Goal: Task Accomplishment & Management: Use online tool/utility

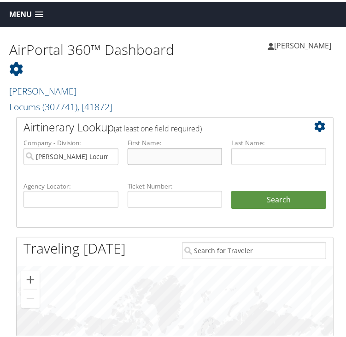
click at [171, 146] on input "text" at bounding box center [175, 154] width 95 height 17
click at [244, 146] on input "text" at bounding box center [278, 154] width 95 height 17
type input "CALIHAN"
click at [231, 189] on button "Search" at bounding box center [278, 198] width 95 height 18
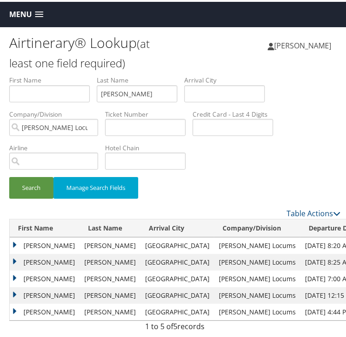
scroll to position [25, 0]
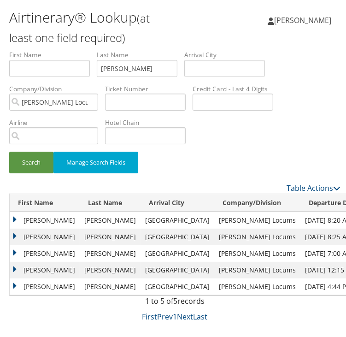
click at [18, 217] on td "Theresa" at bounding box center [45, 218] width 70 height 17
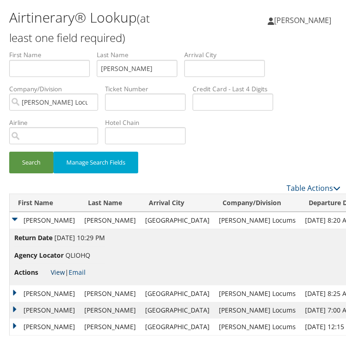
click at [59, 267] on link "View" at bounding box center [58, 270] width 14 height 9
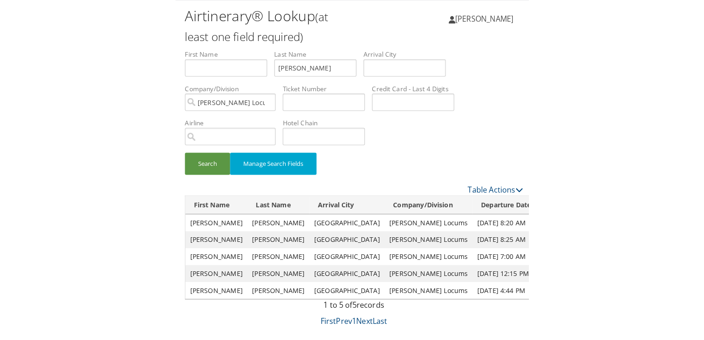
scroll to position [0, 0]
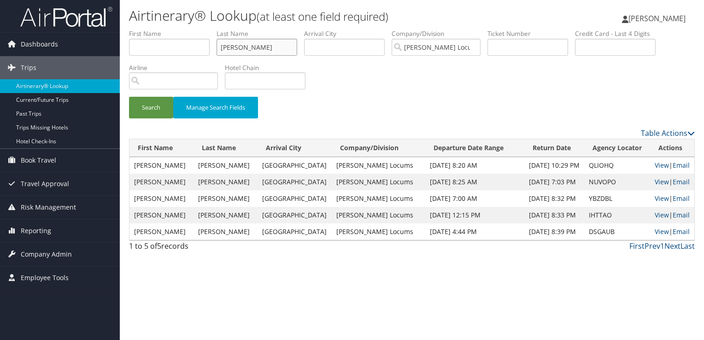
drag, startPoint x: 291, startPoint y: 47, endPoint x: 194, endPoint y: 48, distance: 96.8
click at [194, 29] on ul "First Name Last Name CALIHAN Departure City Arrival City Company/Division Hayes…" at bounding box center [412, 29] width 566 height 0
type input "kuiper"
click at [129, 97] on button "Search" at bounding box center [151, 108] width 44 height 22
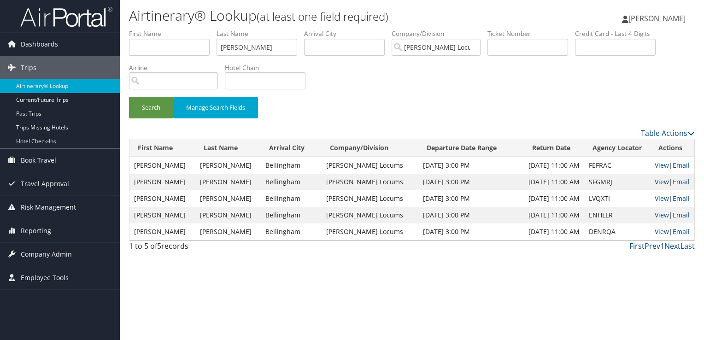
click at [346, 182] on link "View" at bounding box center [662, 181] width 14 height 9
drag, startPoint x: 271, startPoint y: 44, endPoint x: 182, endPoint y: 40, distance: 89.0
click at [182, 29] on ul "First Name Last Name kuiper Departure City Arrival City Company/Division Hayes …" at bounding box center [412, 29] width 566 height 0
type input "ALEXEI"
click at [129, 97] on button "Search" at bounding box center [151, 108] width 44 height 22
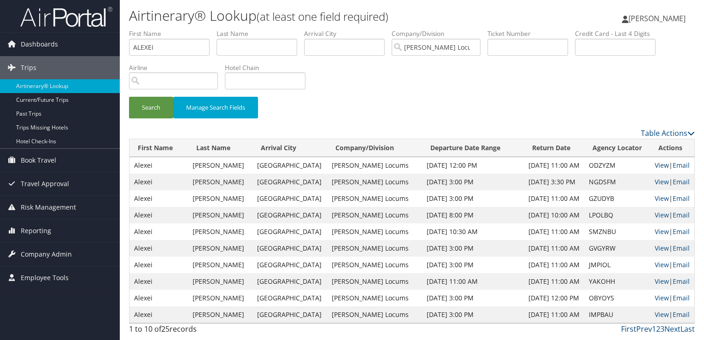
click at [346, 164] on link "View" at bounding box center [662, 165] width 14 height 9
click at [346, 179] on link "View" at bounding box center [662, 181] width 14 height 9
click at [346, 195] on link "View" at bounding box center [662, 198] width 14 height 9
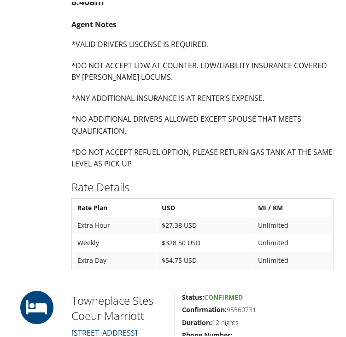
scroll to position [1751, 0]
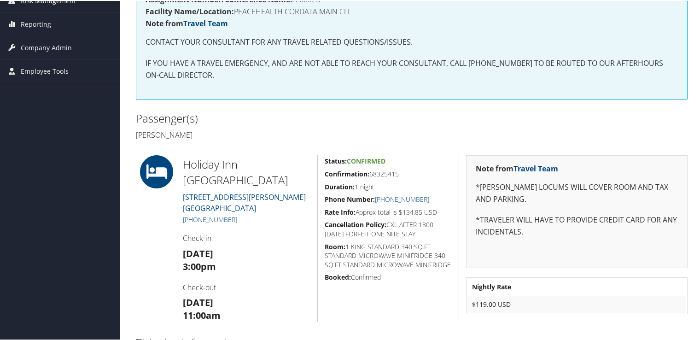
scroll to position [184, 0]
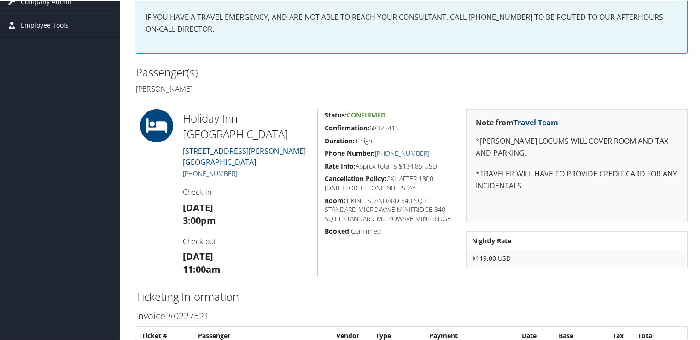
click at [219, 168] on link "(360) 746-6844" at bounding box center [210, 172] width 54 height 9
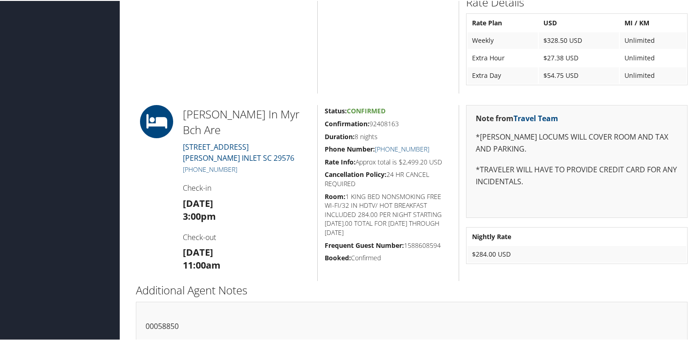
scroll to position [503, 0]
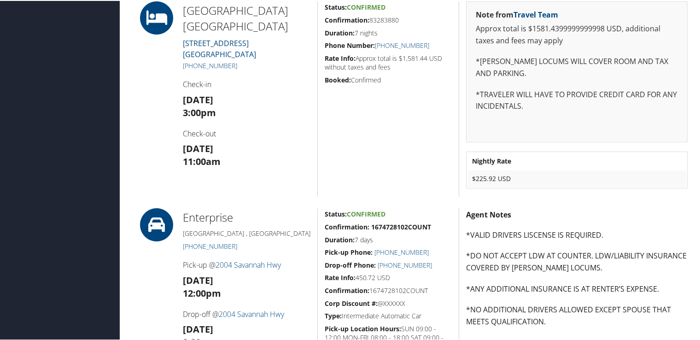
scroll to position [200, 0]
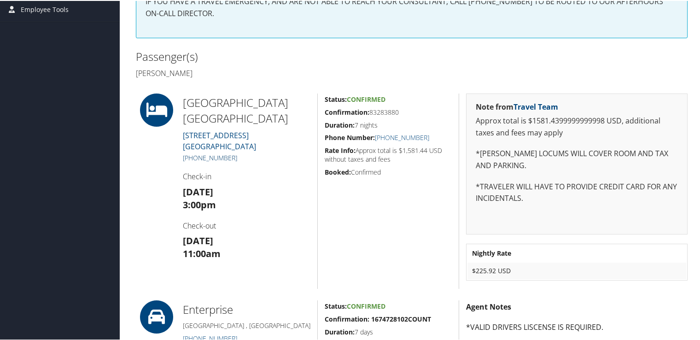
click at [220, 158] on link "(843) 545-5000" at bounding box center [210, 156] width 54 height 9
click at [213, 155] on link "(843) 545-5000" at bounding box center [210, 156] width 54 height 9
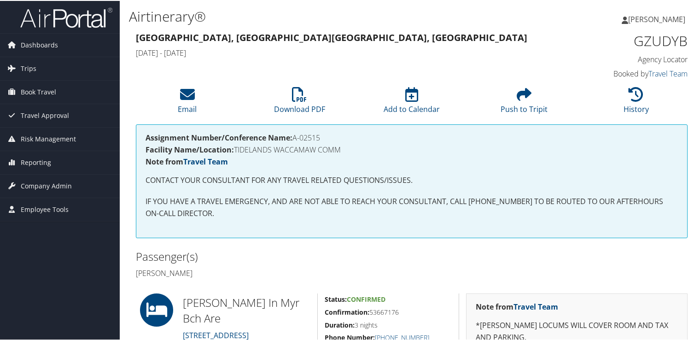
scroll to position [92, 0]
